Goal: Task Accomplishment & Management: Complete application form

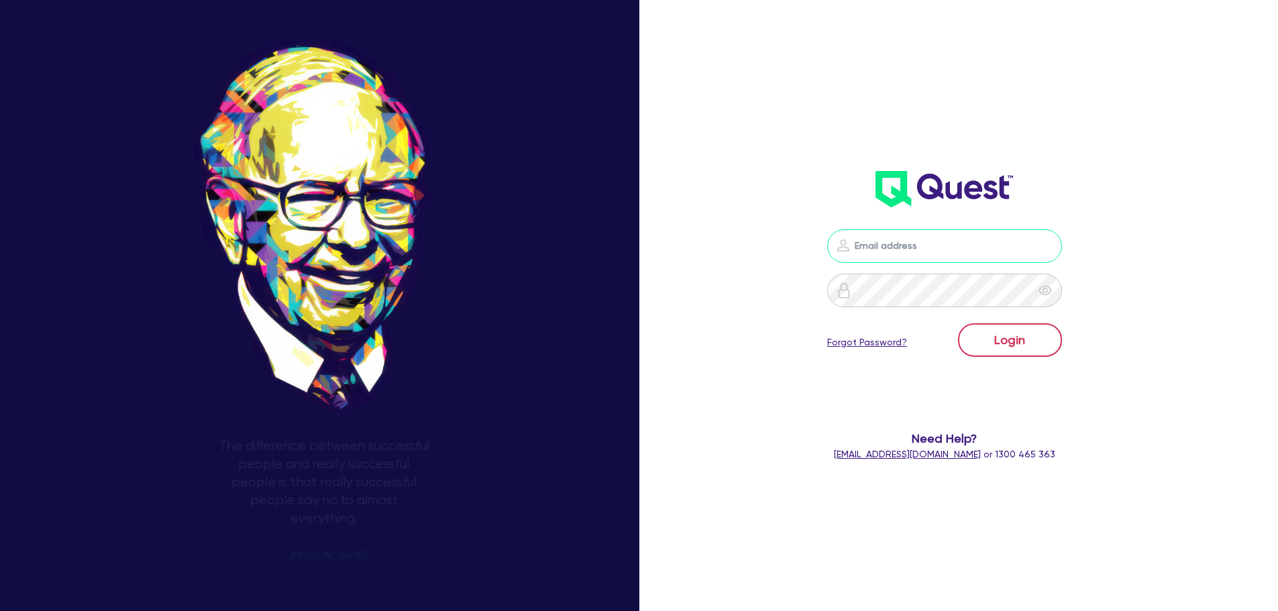
type input "nick.alembakis@quest.finance"
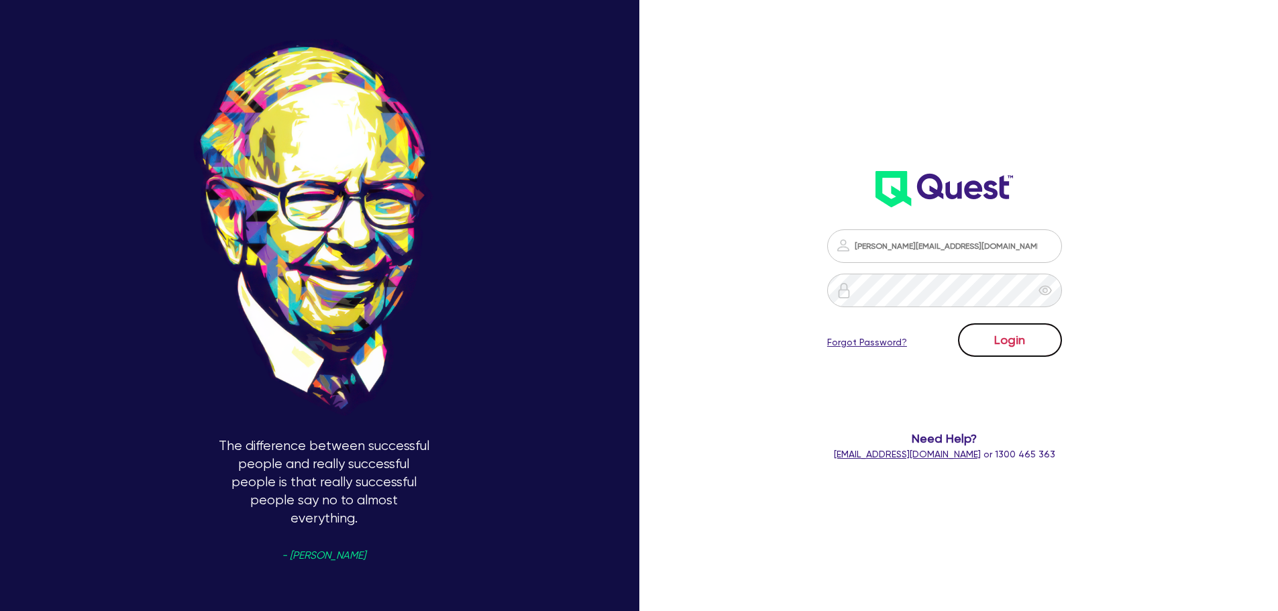
click at [1027, 344] on button "Login" at bounding box center [1010, 340] width 104 height 34
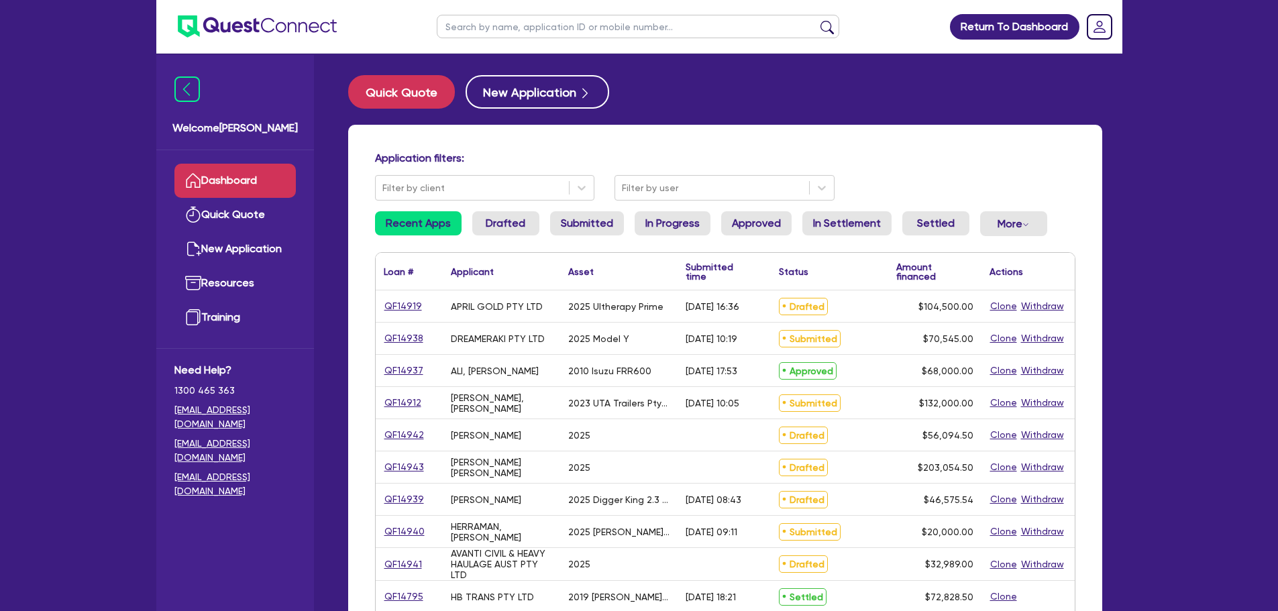
click at [550, 31] on input "text" at bounding box center [638, 26] width 403 height 23
paste input "BUTTIGIEG"
type input "BUTTIGIEG"
click at [816, 20] on button "submit" at bounding box center [826, 29] width 21 height 19
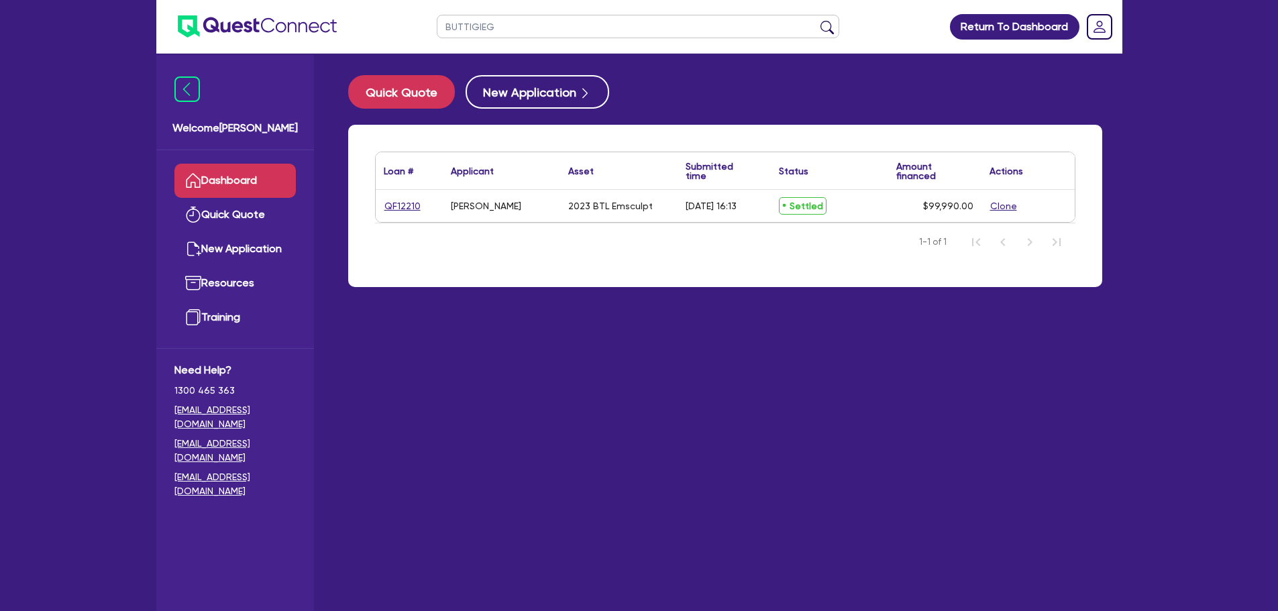
click at [576, 284] on div "Loan # ▲ Applicant ▲ Asset Submitted time ▲ Status ▲ Amount financed Actions QF…" at bounding box center [725, 206] width 754 height 162
click at [409, 207] on link "QF12210" at bounding box center [403, 206] width 38 height 15
select select "TERTIARY_ASSETS"
select select "BEAUTY_EQUIPMENT"
click at [996, 206] on button "Clone" at bounding box center [1004, 206] width 28 height 15
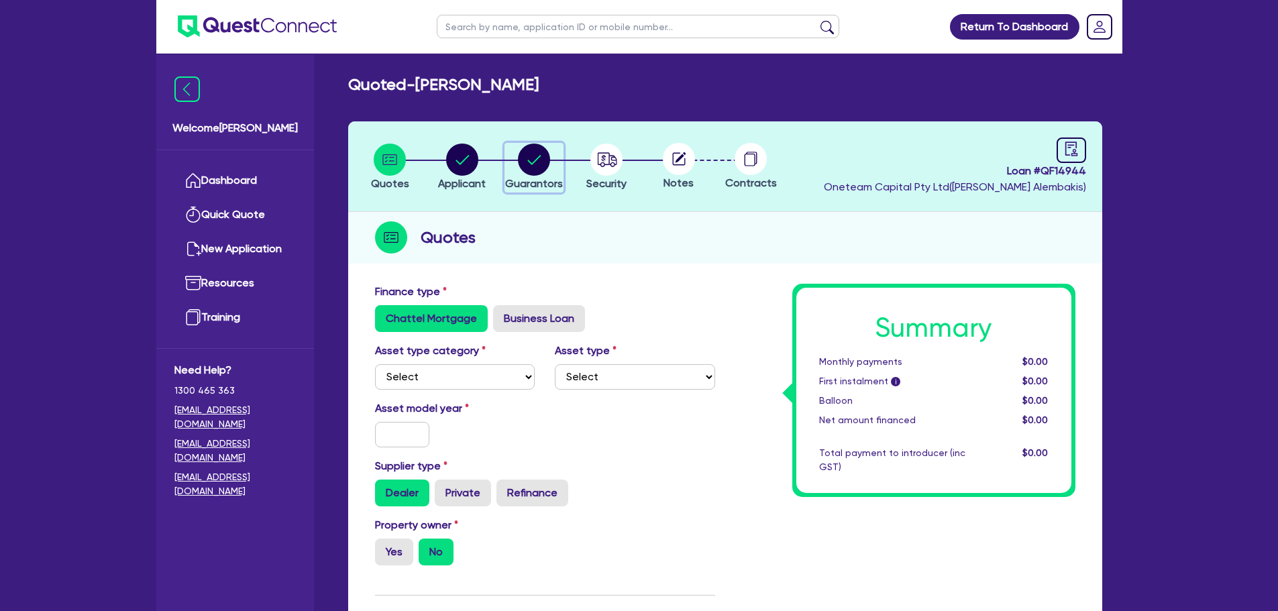
click at [544, 160] on circle "button" at bounding box center [534, 160] width 32 height 32
select select "MRS"
select select "NSW"
select select "MARRIED"
select select "INVESTMENT_PROPERTY"
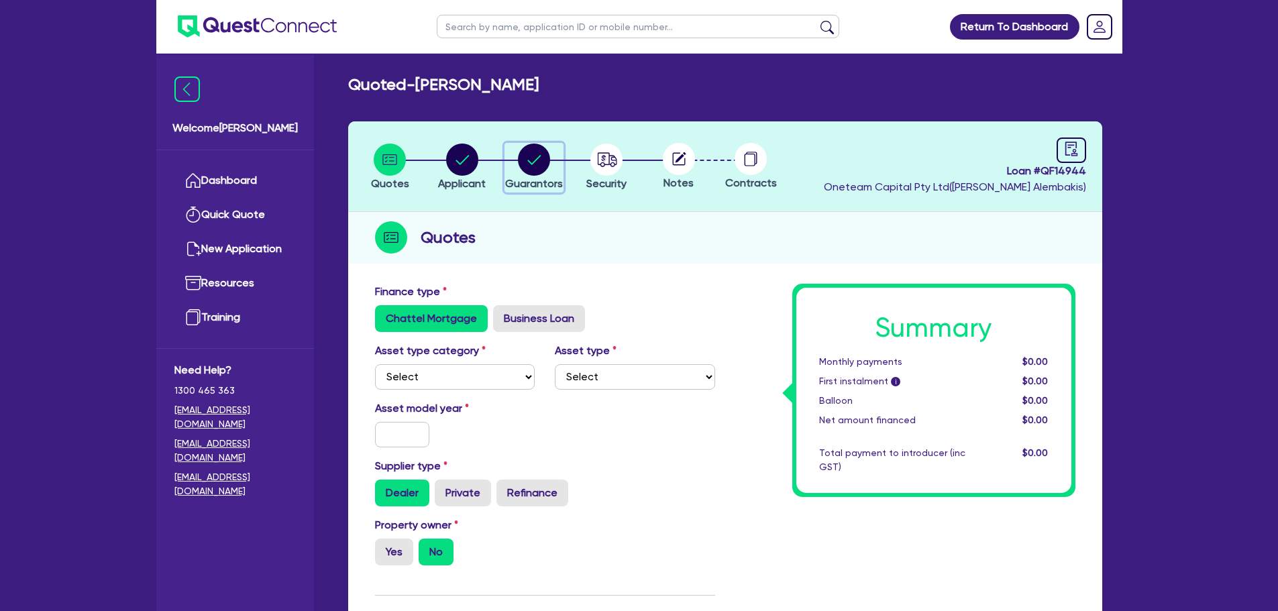
select select "INVESTMENT_PROPERTY"
select select "VEHICLE"
select select "CASH"
select select "INVESTMENT_PROPERTY_LOAN"
select select "VEHICLE_LOAN"
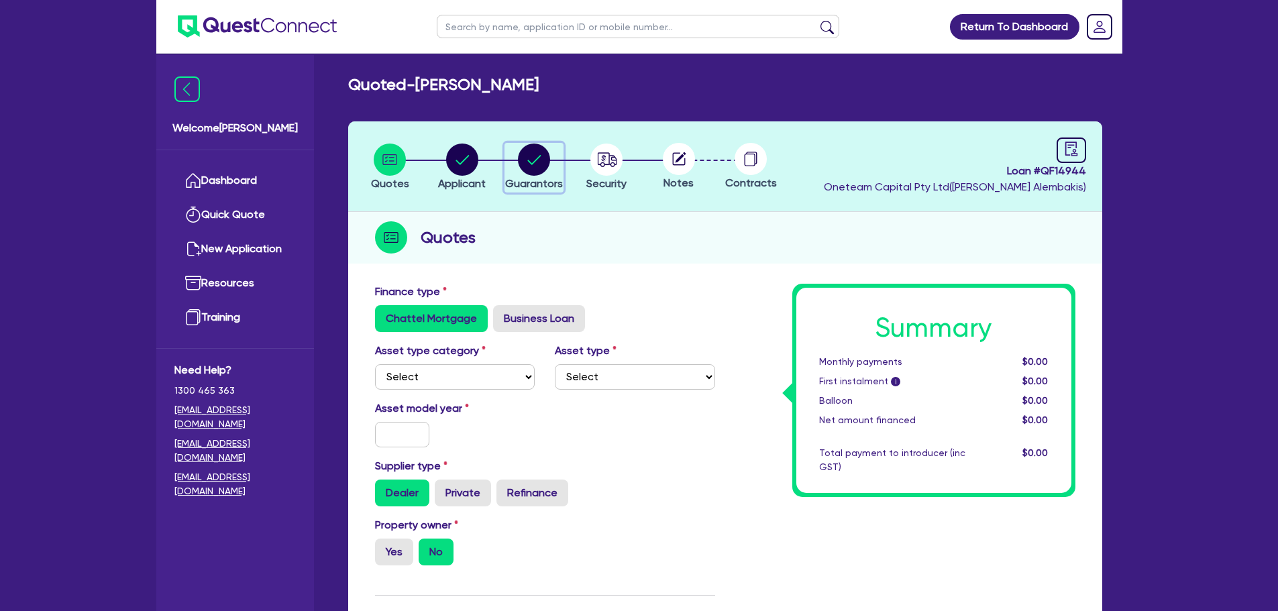
select select "INVESTMENT_PROPERTY_LOAN"
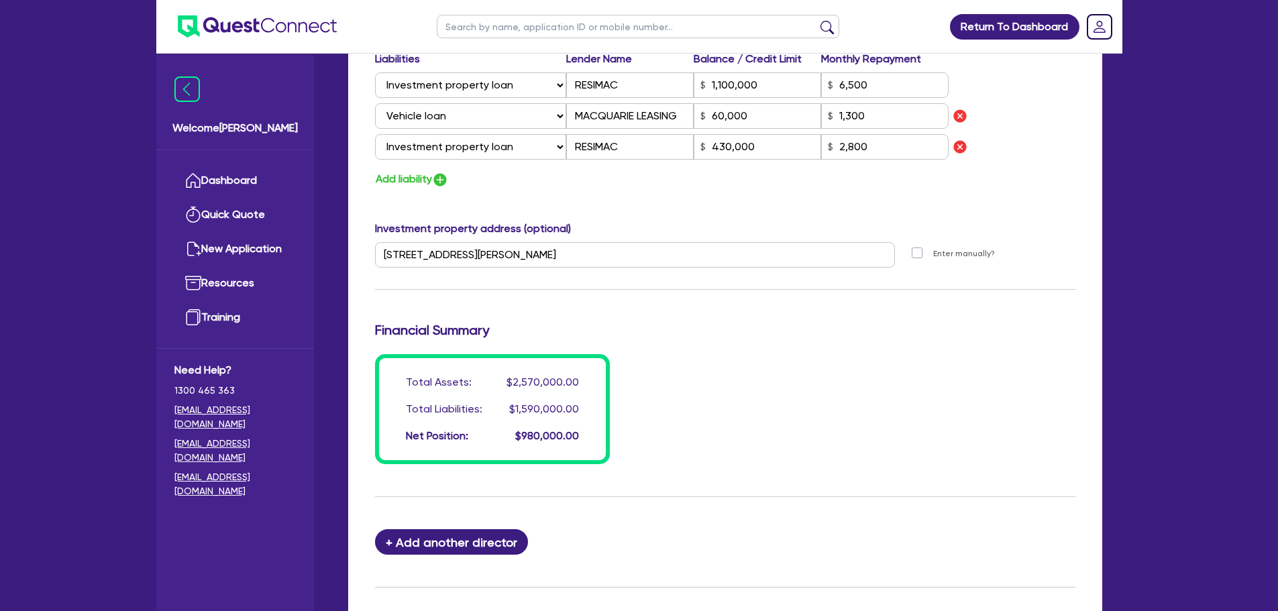
scroll to position [1177, 0]
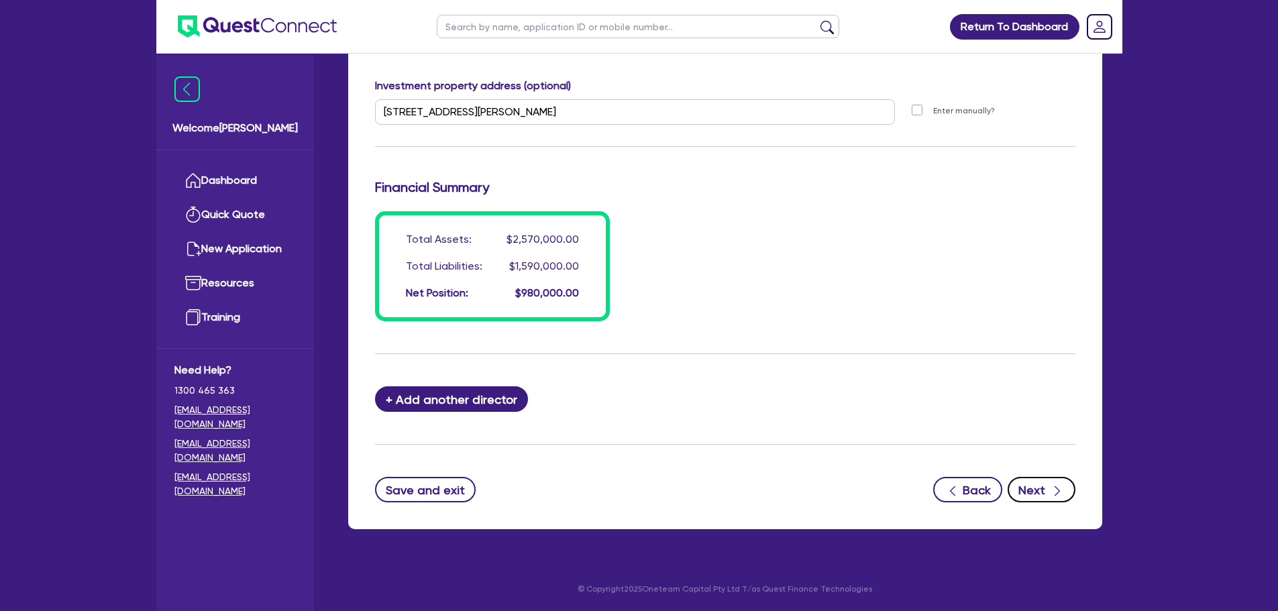
click at [1051, 488] on icon "button" at bounding box center [1057, 490] width 13 height 13
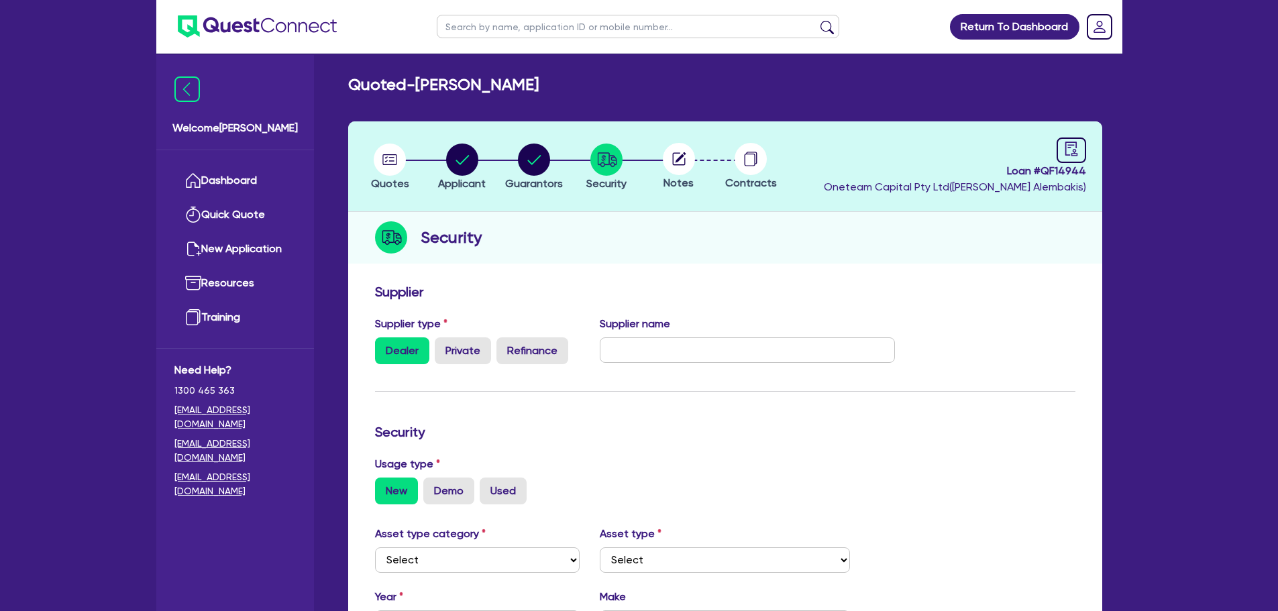
scroll to position [375, 0]
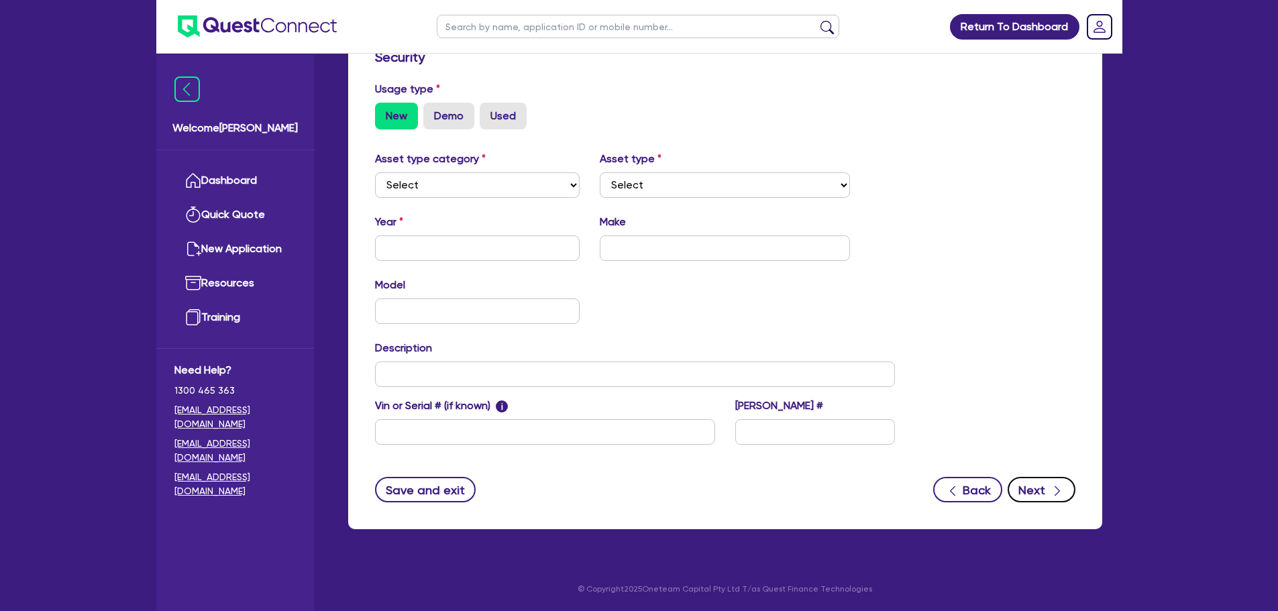
click at [1039, 485] on button "Next" at bounding box center [1042, 489] width 68 height 25
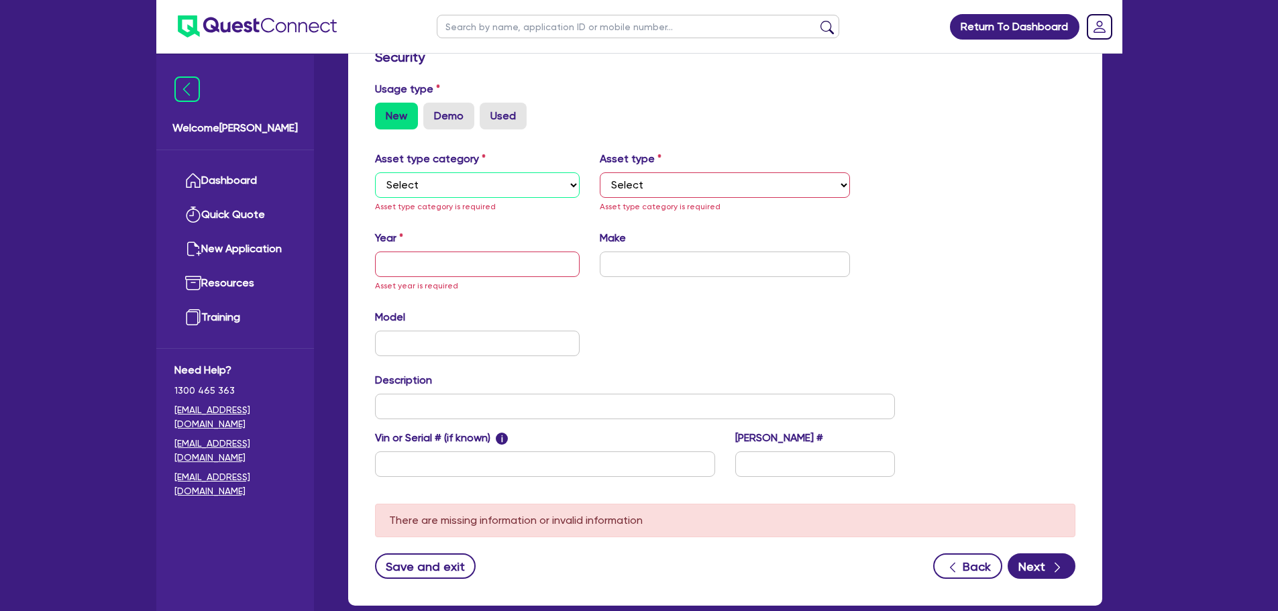
click at [529, 191] on select "Select Cars and light trucks Primary assets Secondary assets Tertiary assets" at bounding box center [477, 184] width 205 height 25
select select "TERTIARY_ASSETS"
click at [375, 172] on select "Select Cars and light trucks Primary assets Secondary assets Tertiary assets" at bounding box center [477, 184] width 205 height 25
click at [646, 185] on select "Select Beauty equipment IT equipment IT software Watercraft Other" at bounding box center [725, 184] width 250 height 25
select select "BEAUTY_EQUIPMENT"
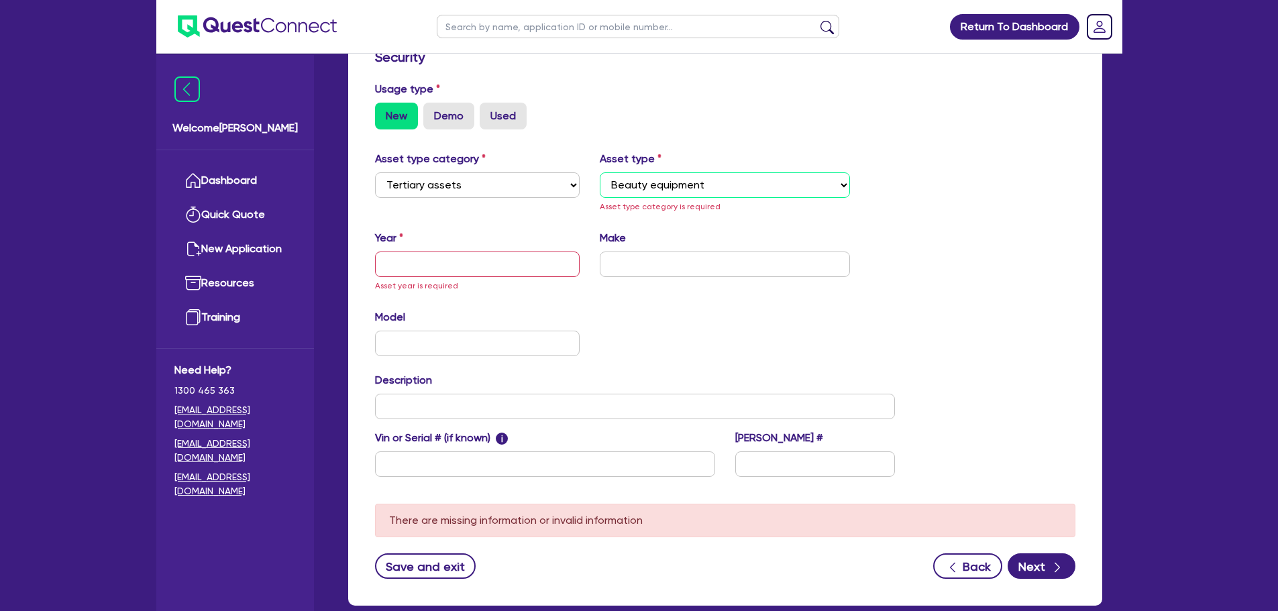
click at [600, 172] on select "Select Beauty equipment IT equipment IT software Watercraft Other" at bounding box center [725, 184] width 250 height 25
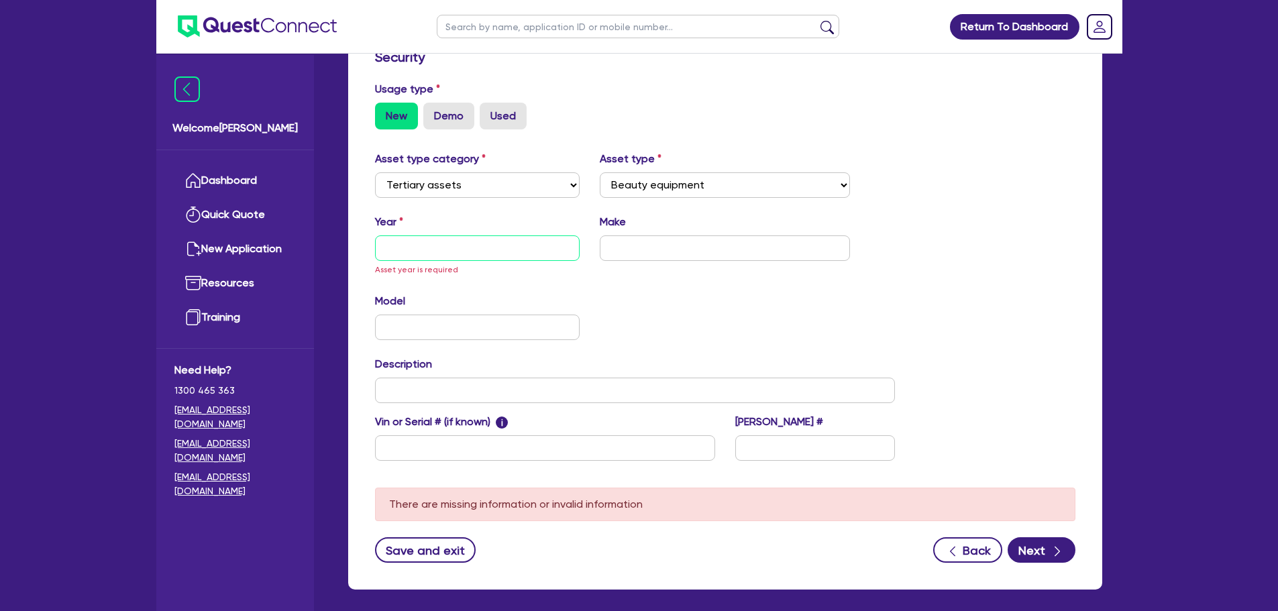
click at [493, 247] on input "text" at bounding box center [477, 247] width 205 height 25
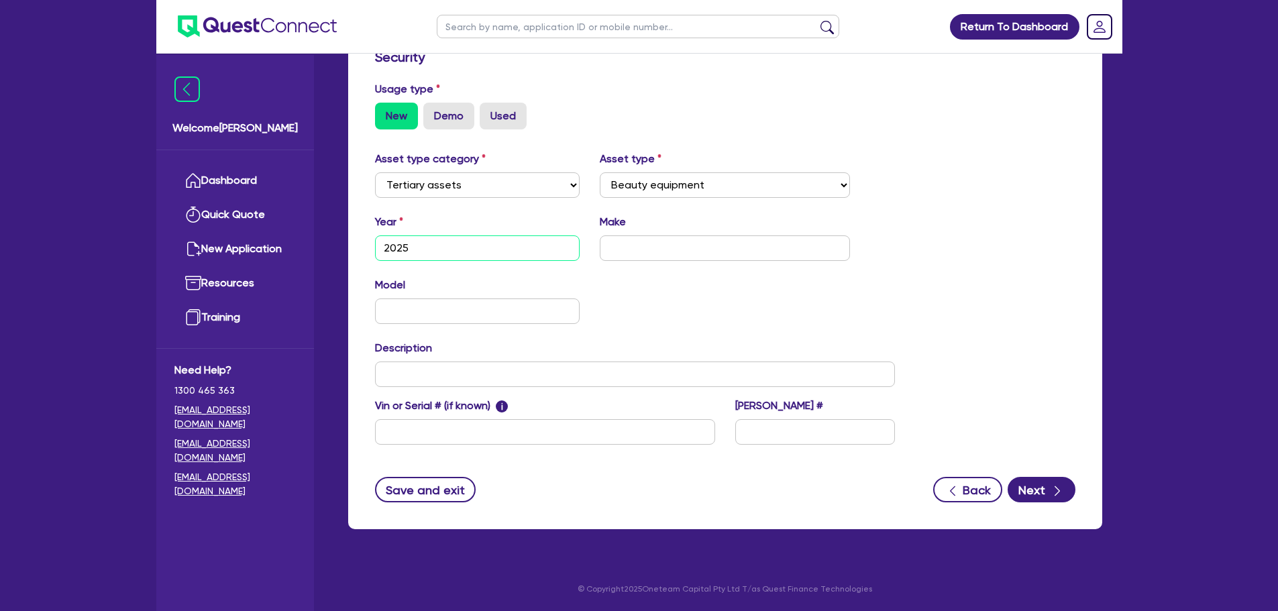
type input "2025"
click at [1042, 258] on div "Quotes Applicant Guarantors Security Notes Contracts Loan # QF14944 Oneteam Cap…" at bounding box center [725, 145] width 774 height 799
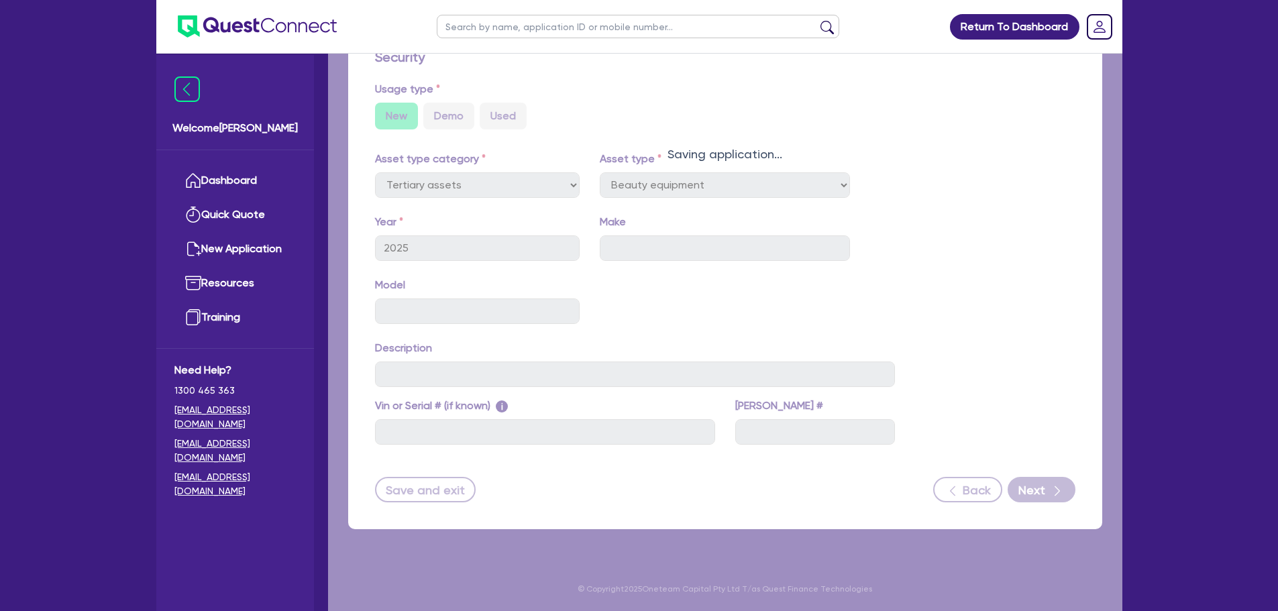
select select "BEAUTY_EQUIPMENT"
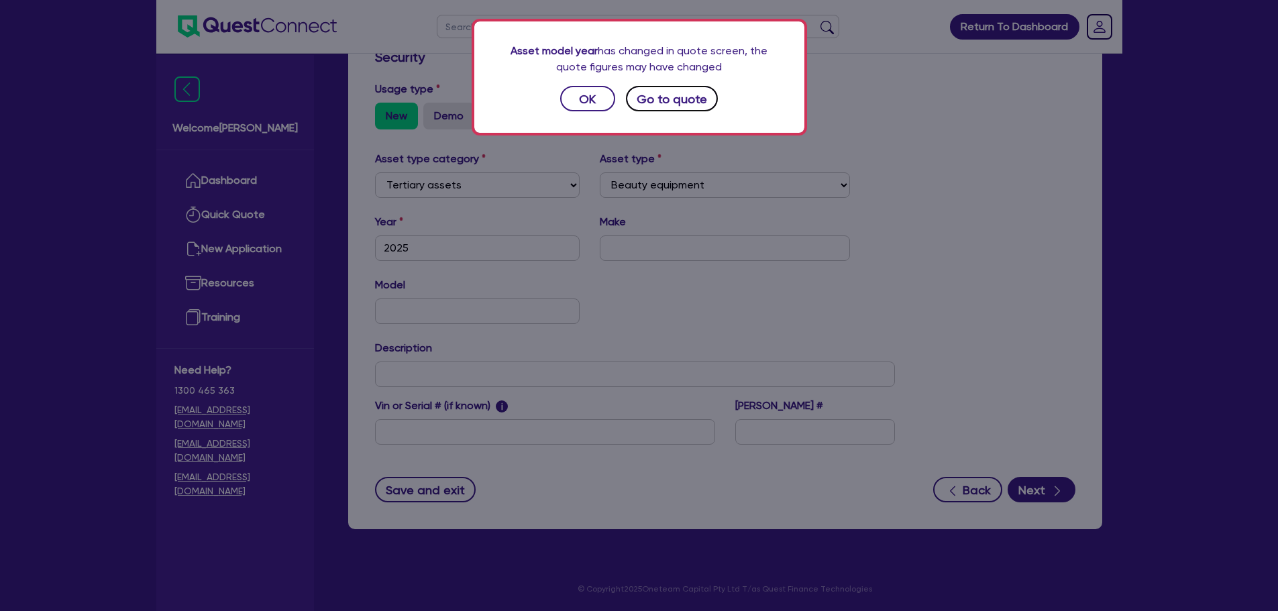
click at [679, 91] on button "Go to quote" at bounding box center [672, 98] width 93 height 25
select select "TERTIARY_ASSETS"
select select "BEAUTY_EQUIPMENT"
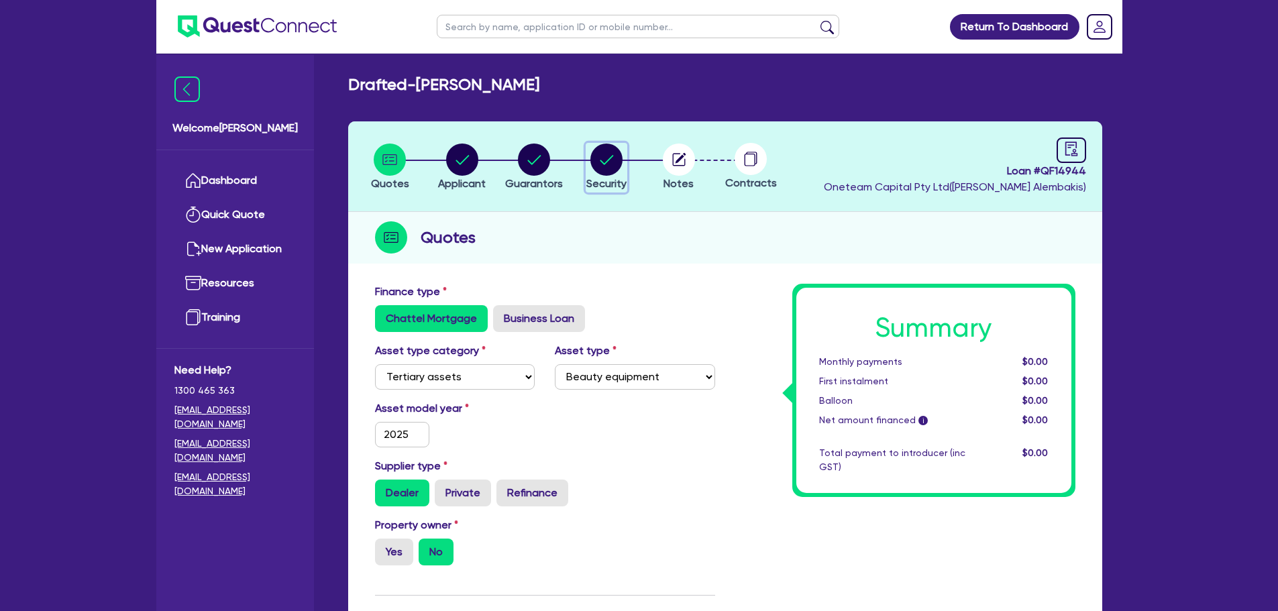
click at [614, 148] on circle "button" at bounding box center [606, 160] width 32 height 32
select select "TERTIARY_ASSETS"
select select "BEAUTY_EQUIPMENT"
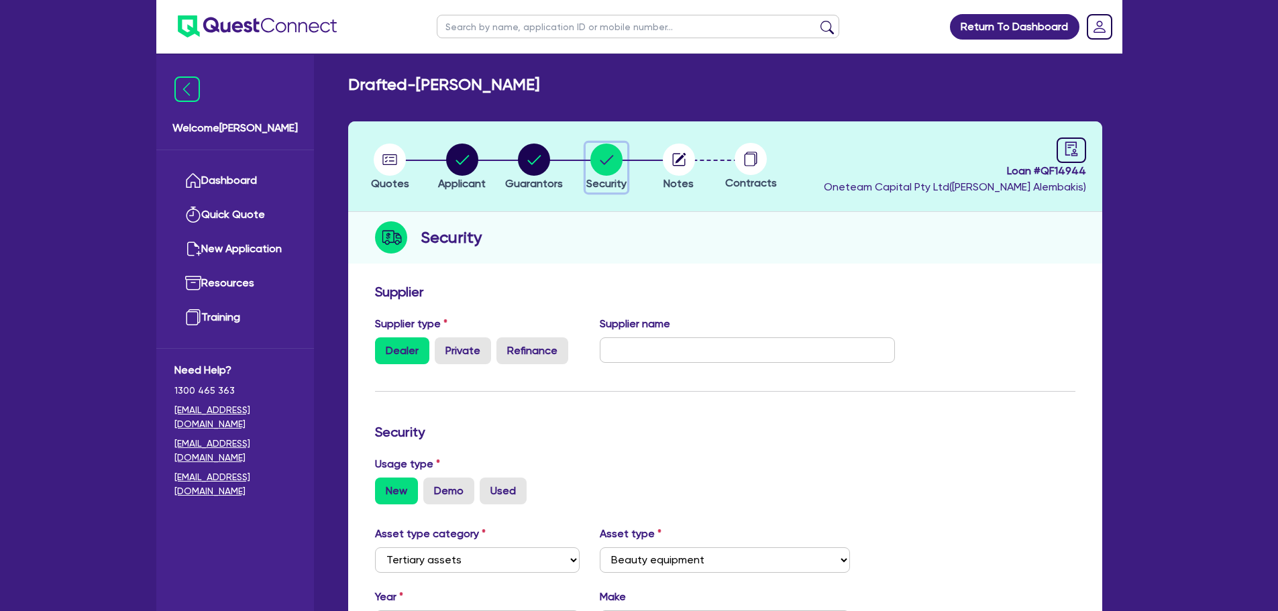
scroll to position [375, 0]
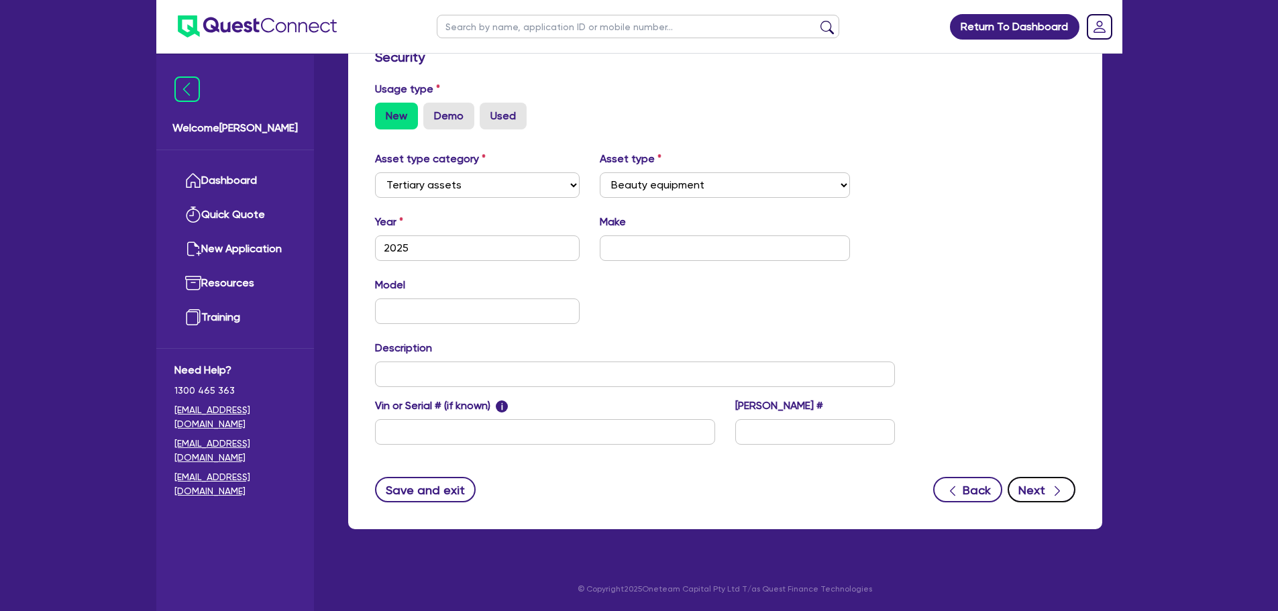
click at [1035, 481] on button "Next" at bounding box center [1042, 489] width 68 height 25
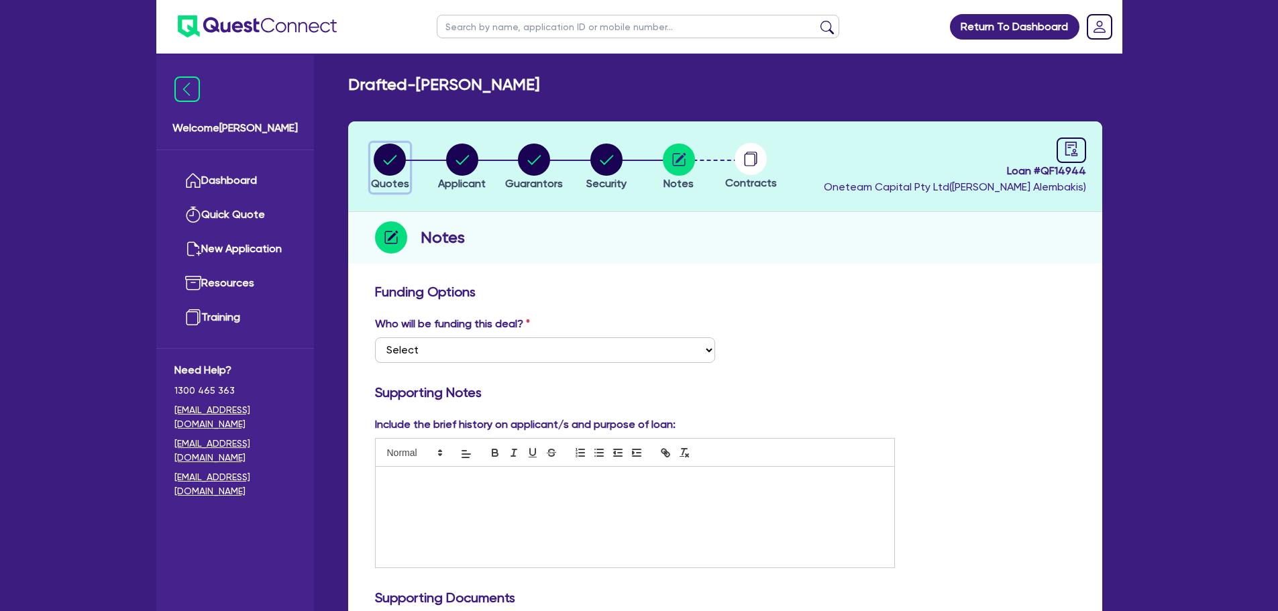
click at [399, 156] on circle "button" at bounding box center [390, 160] width 32 height 32
select select "TERTIARY_ASSETS"
select select "BEAUTY_EQUIPMENT"
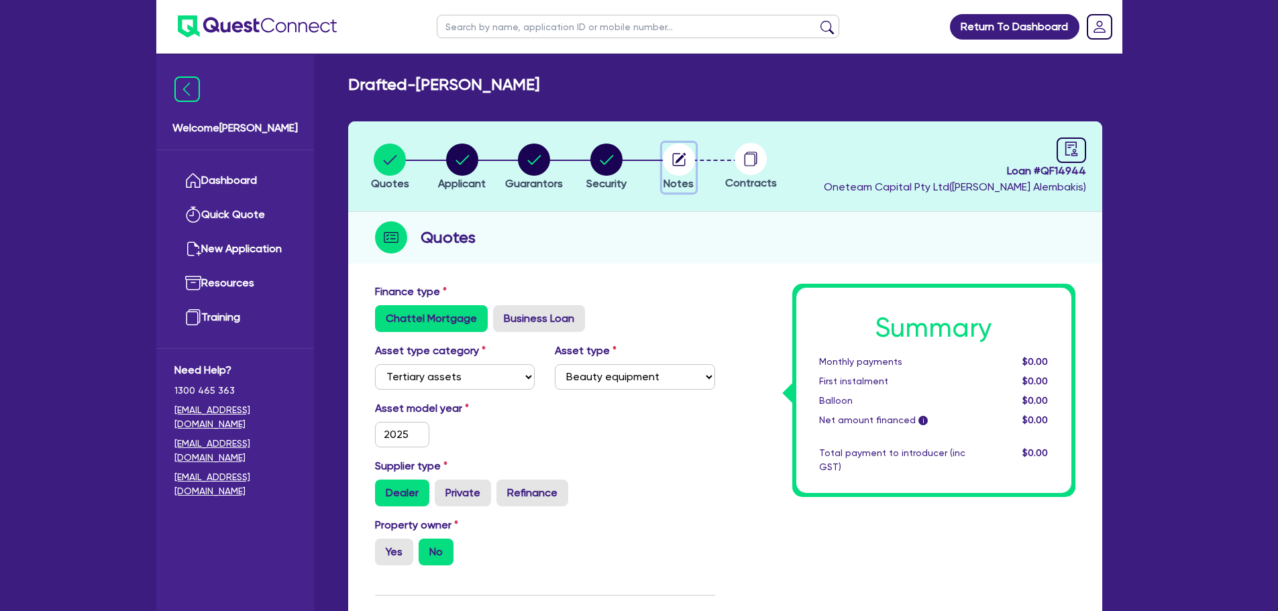
click at [680, 160] on circle "button" at bounding box center [679, 160] width 32 height 32
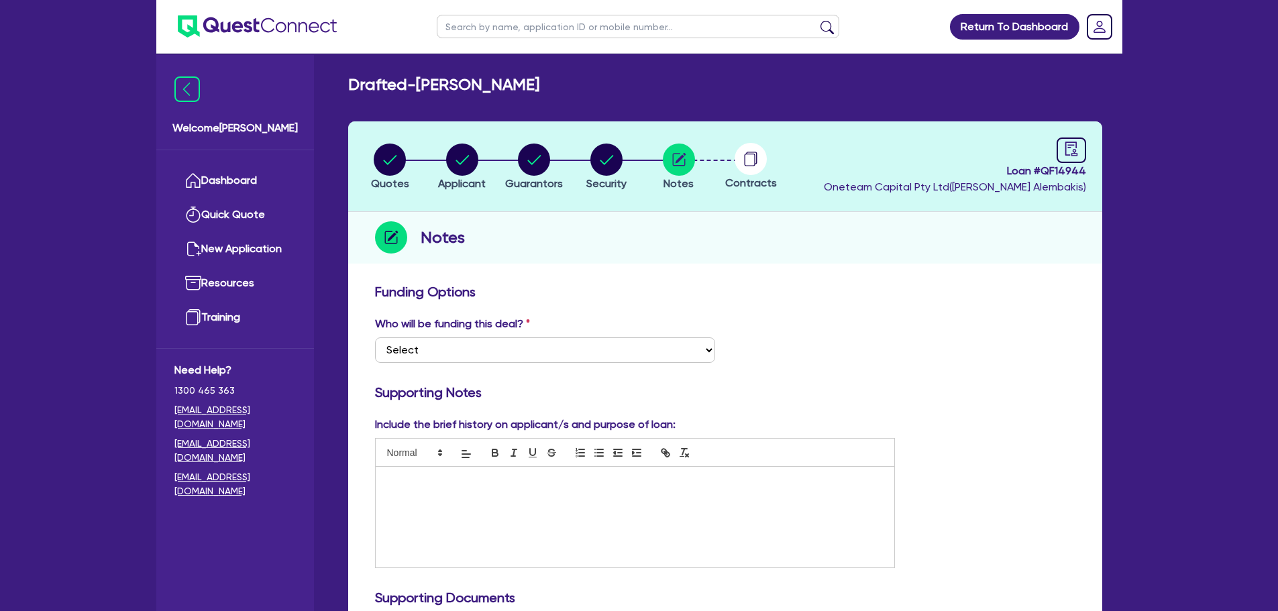
click at [624, 364] on div "Who will be funding this deal? Select I want Quest to fund 100% I will fund 100…" at bounding box center [725, 345] width 721 height 58
drag, startPoint x: 623, startPoint y: 355, endPoint x: 617, endPoint y: 360, distance: 7.6
click at [623, 355] on select "Select I want Quest to fund 100% I will fund 100% I will co-fund with Quest Oth…" at bounding box center [545, 349] width 340 height 25
select select "Other"
click at [375, 337] on select "Select I want Quest to fund 100% I will fund 100% I will co-fund with Quest Oth…" at bounding box center [545, 349] width 340 height 25
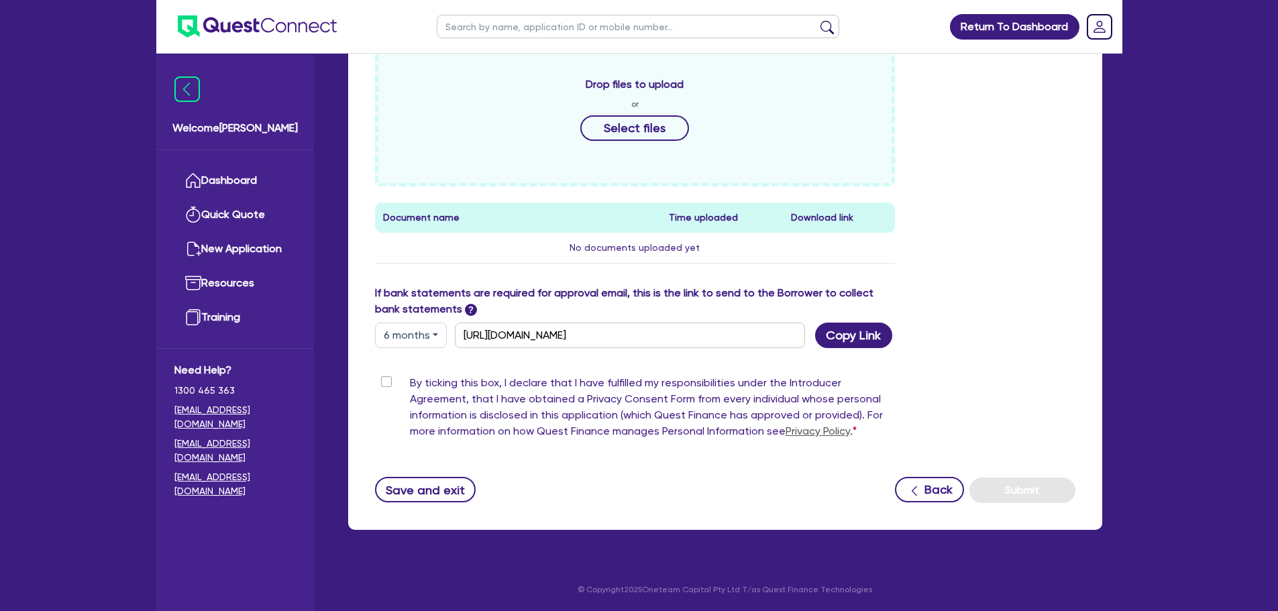
scroll to position [597, 0]
click at [410, 380] on label "By ticking this box, I declare that I have fulfilled my responsibilities under …" at bounding box center [653, 409] width 486 height 70
click at [386, 380] on input "By ticking this box, I declare that I have fulfilled my responsibilities under …" at bounding box center [380, 380] width 11 height 13
checkbox input "true"
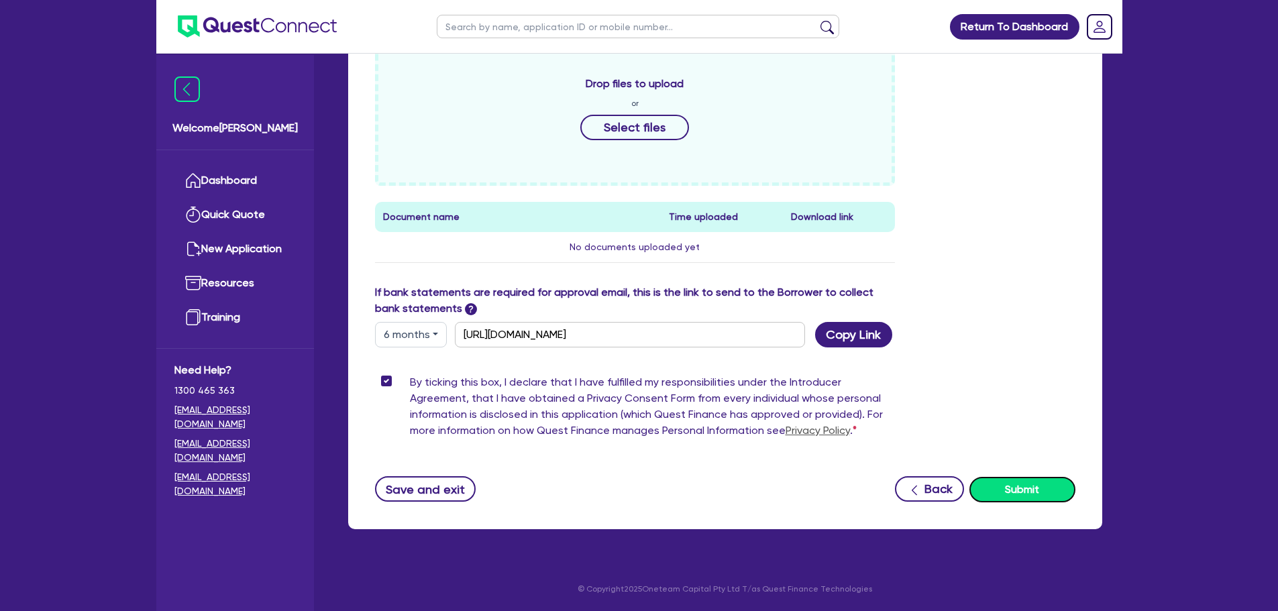
click at [1027, 492] on button "Submit" at bounding box center [1022, 489] width 106 height 25
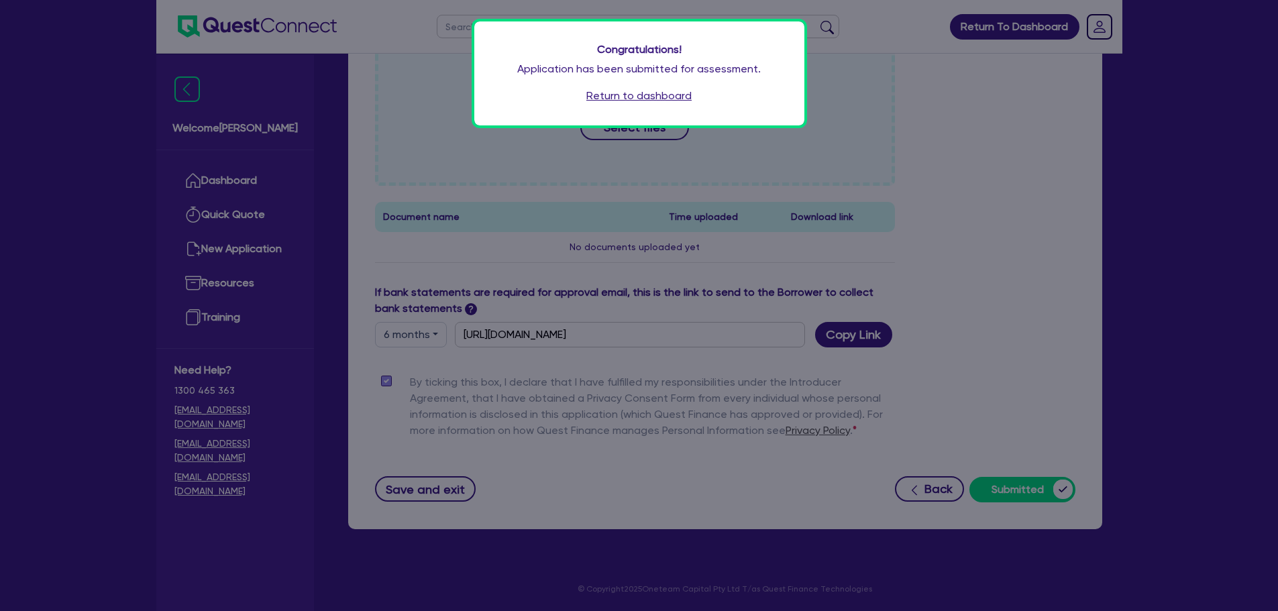
click at [656, 96] on link "Return to dashboard" at bounding box center [638, 96] width 105 height 16
